Goal: Transaction & Acquisition: Purchase product/service

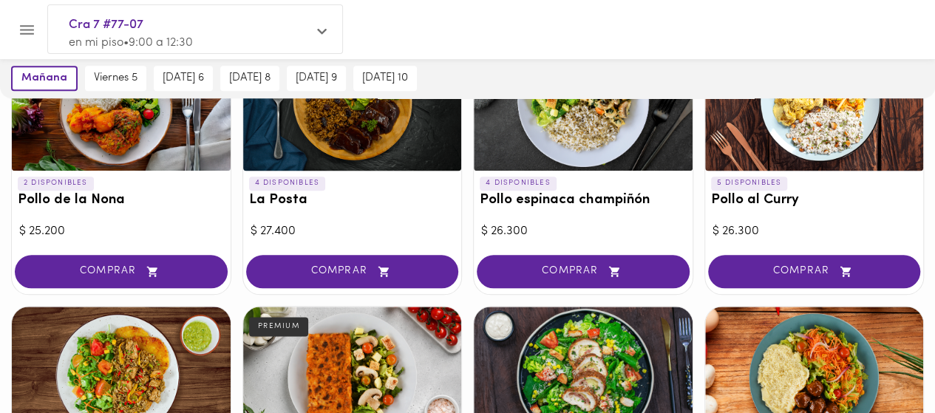
scroll to position [961, 0]
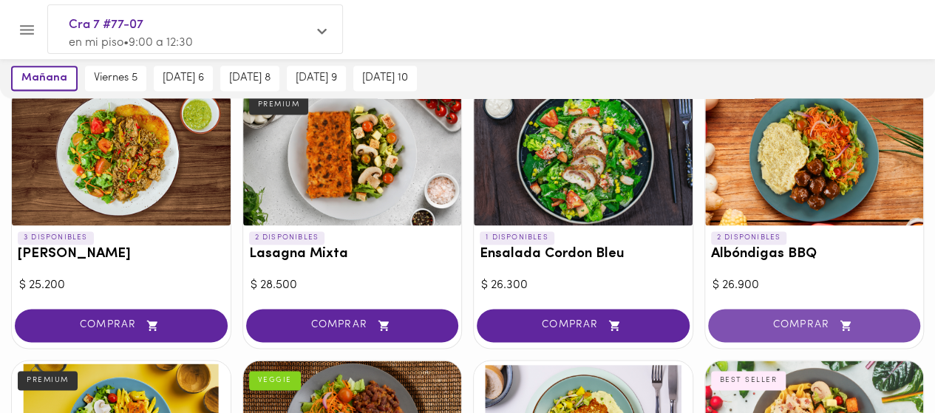
click at [792, 321] on span "COMPRAR" at bounding box center [814, 325] width 176 height 13
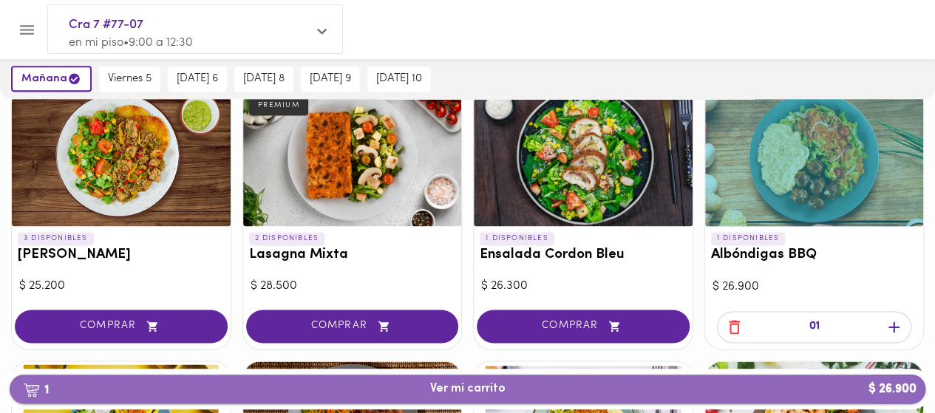
click at [513, 392] on span "1 Ver mi carrito $ 26.900" at bounding box center [467, 389] width 892 height 14
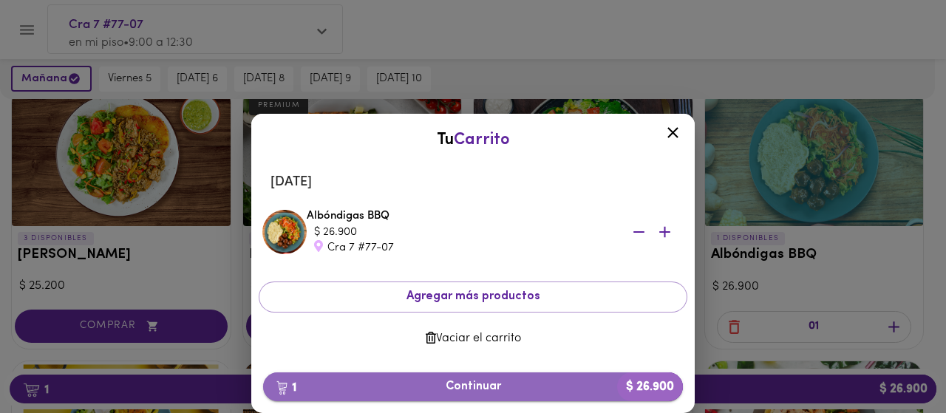
click at [483, 385] on span "1 Continuar $ 26.900" at bounding box center [473, 387] width 396 height 14
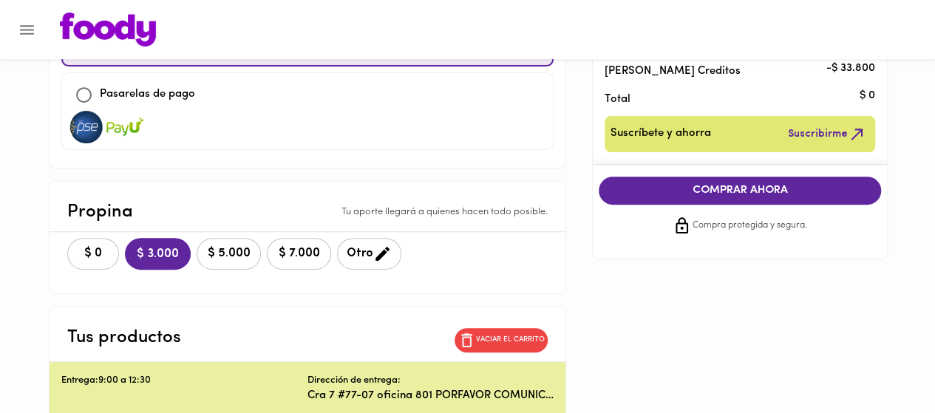
scroll to position [222, 0]
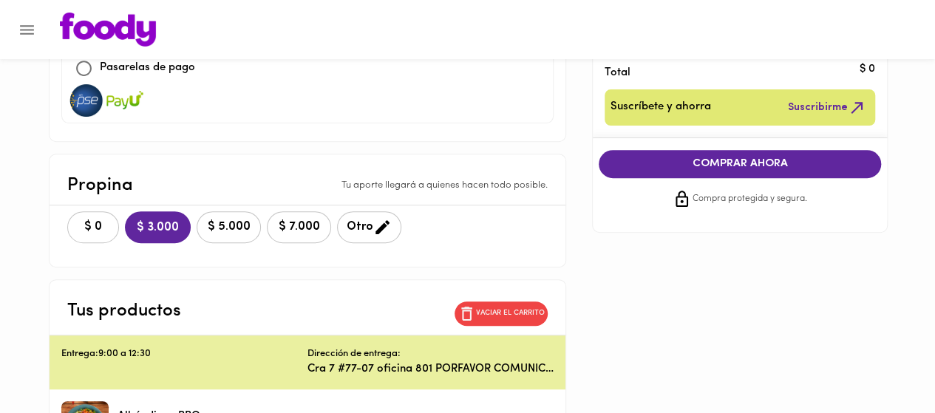
click at [78, 220] on span "$ 0" at bounding box center [93, 227] width 33 height 14
click at [697, 166] on span "COMPRAR AHORA" at bounding box center [739, 163] width 253 height 13
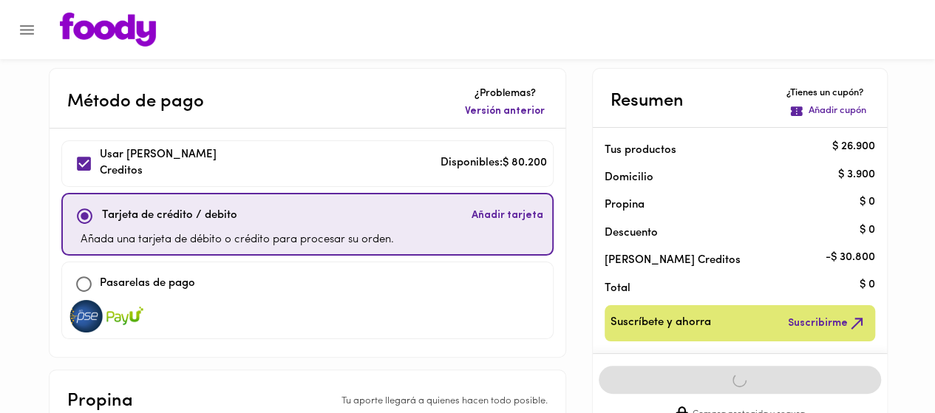
scroll to position [0, 0]
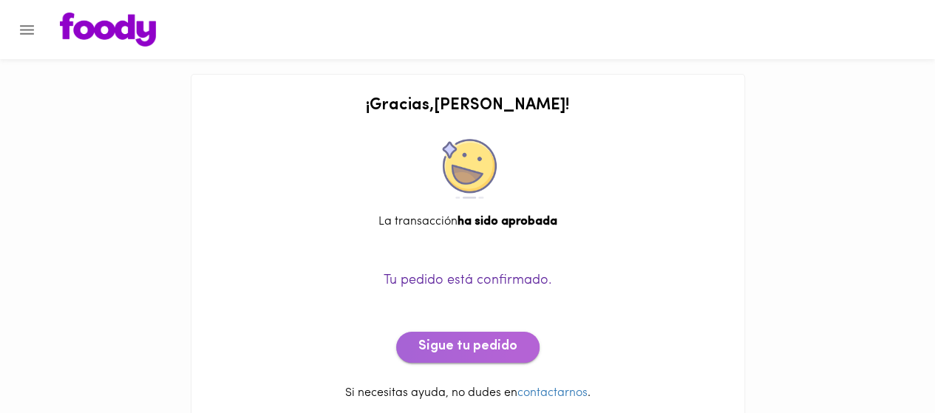
click at [517, 341] on button "Sigue tu pedido" at bounding box center [467, 347] width 143 height 31
